Goal: Task Accomplishment & Management: Manage account settings

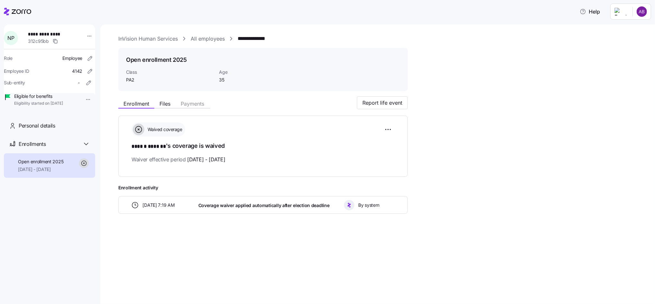
click at [14, 13] on icon at bounding box center [17, 12] width 27 height 8
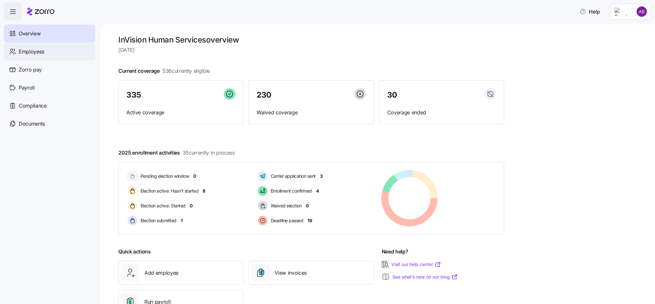
click at [21, 52] on span "Employees" at bounding box center [32, 52] width 26 height 8
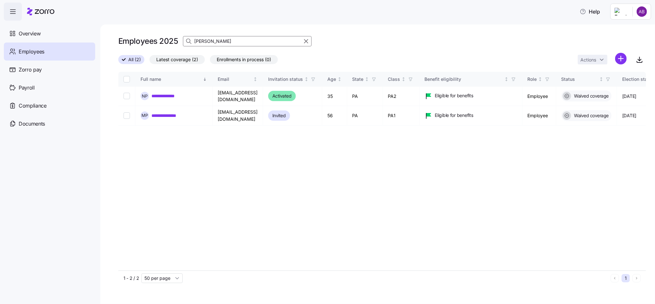
drag, startPoint x: 219, startPoint y: 42, endPoint x: 169, endPoint y: 45, distance: 49.9
click at [169, 45] on div "Employees 2025 [PERSON_NAME]" at bounding box center [382, 41] width 528 height 13
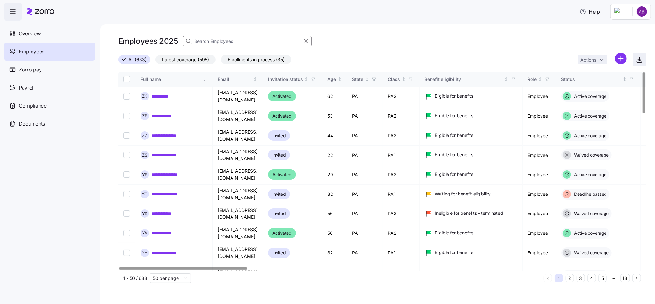
click at [637, 60] on icon "button" at bounding box center [640, 60] width 8 height 8
click at [398, 19] on div "Help" at bounding box center [328, 12] width 648 height 18
